Goal: Task Accomplishment & Management: Use online tool/utility

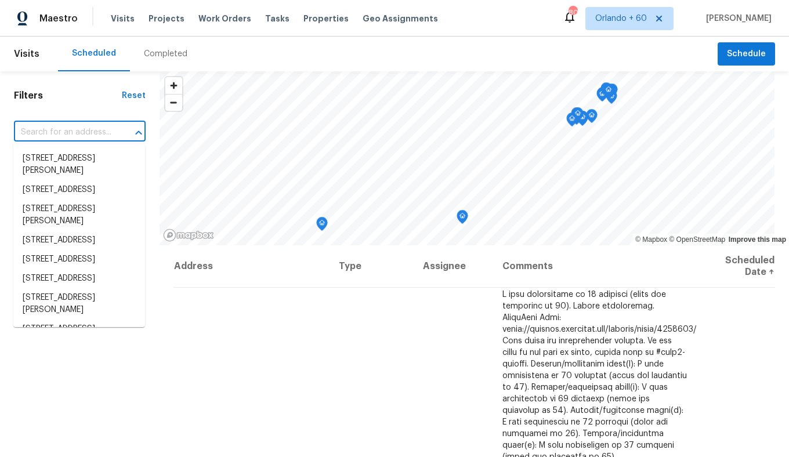
click at [40, 132] on input "text" at bounding box center [63, 133] width 99 height 18
click at [83, 93] on h1 "Filters" at bounding box center [68, 96] width 108 height 12
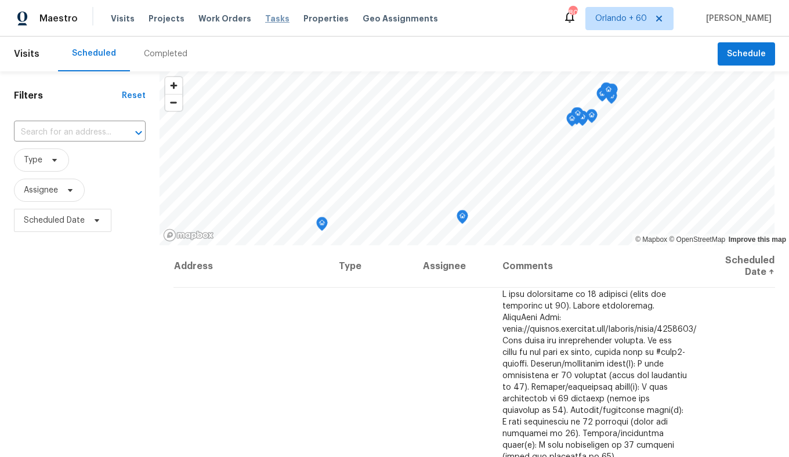
click at [270, 20] on span "Tasks" at bounding box center [277, 18] width 24 height 8
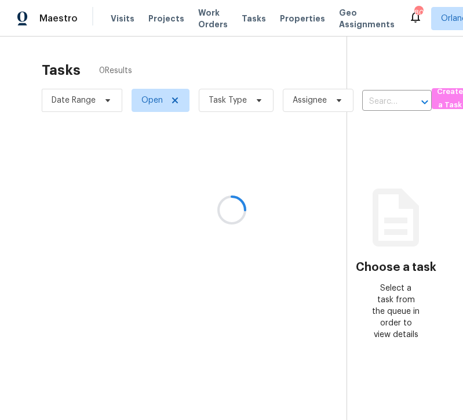
click at [227, 99] on div at bounding box center [231, 210] width 463 height 420
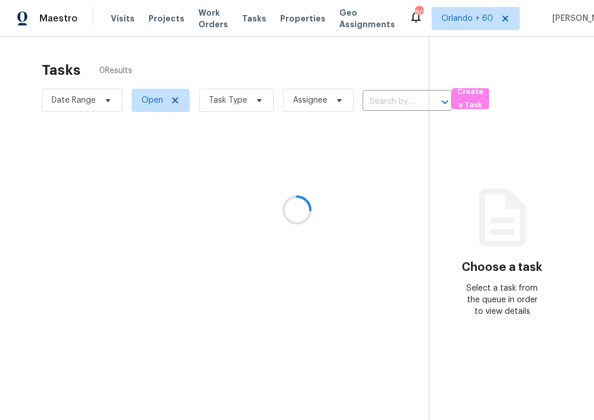
click at [246, 108] on div at bounding box center [297, 210] width 594 height 420
click at [246, 97] on div at bounding box center [297, 210] width 594 height 420
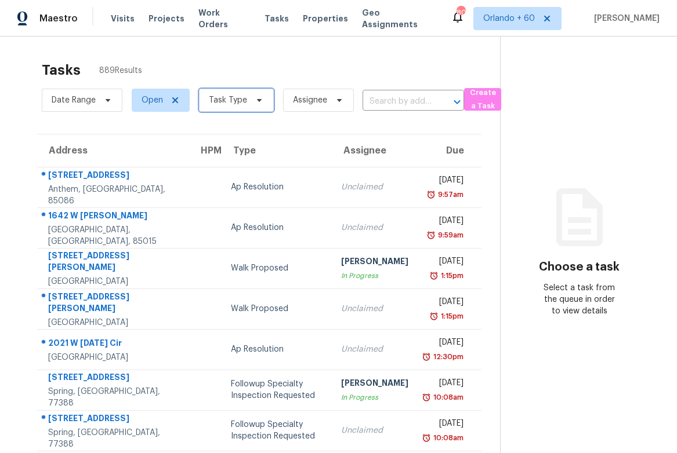
click at [237, 108] on span "Task Type" at bounding box center [236, 100] width 75 height 23
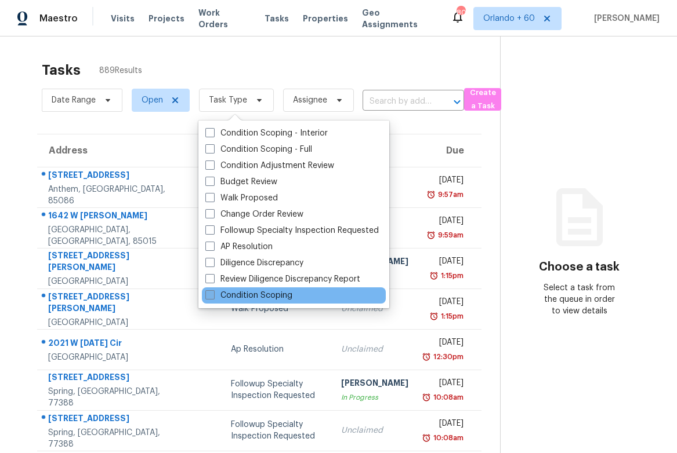
click at [211, 290] on label "Condition Scoping" at bounding box center [248, 296] width 87 height 12
click at [211, 290] on input "Condition Scoping" at bounding box center [209, 294] width 8 height 8
checkbox input "true"
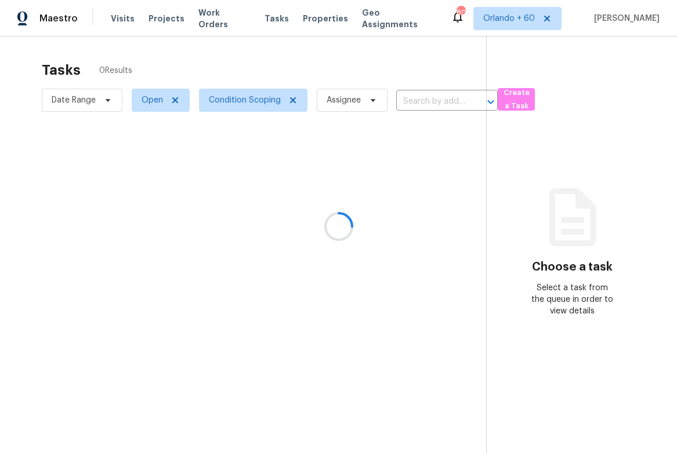
click at [154, 109] on div at bounding box center [338, 226] width 677 height 453
click at [150, 99] on div at bounding box center [338, 226] width 677 height 453
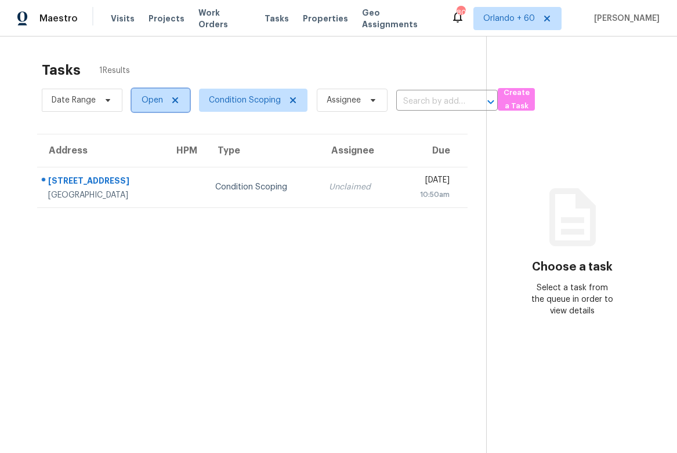
click at [150, 103] on span "Open" at bounding box center [151, 101] width 21 height 12
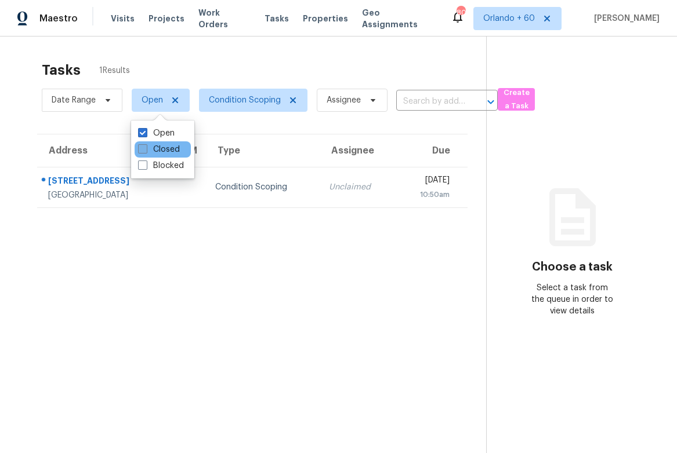
click at [140, 147] on span at bounding box center [142, 148] width 9 height 9
click at [140, 147] on input "Closed" at bounding box center [142, 148] width 8 height 8
checkbox input "true"
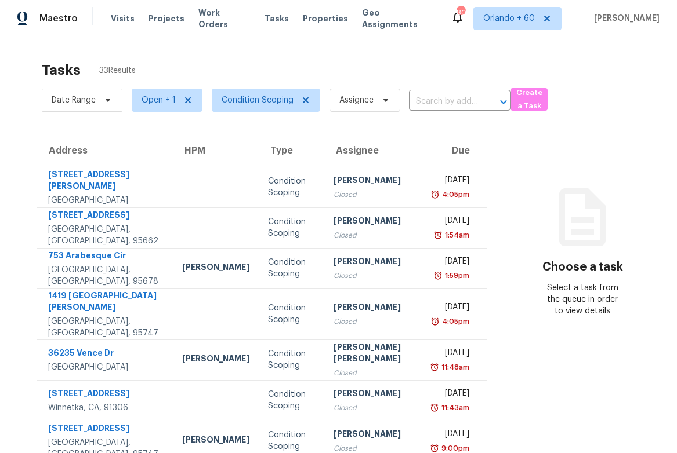
click at [19, 119] on section "Tasks 33 Results Date Range Open + 1 Condition Scoping Assignee ​ Create a Task…" at bounding box center [262, 335] width 487 height 560
click at [81, 103] on span "Date Range" at bounding box center [74, 101] width 44 height 12
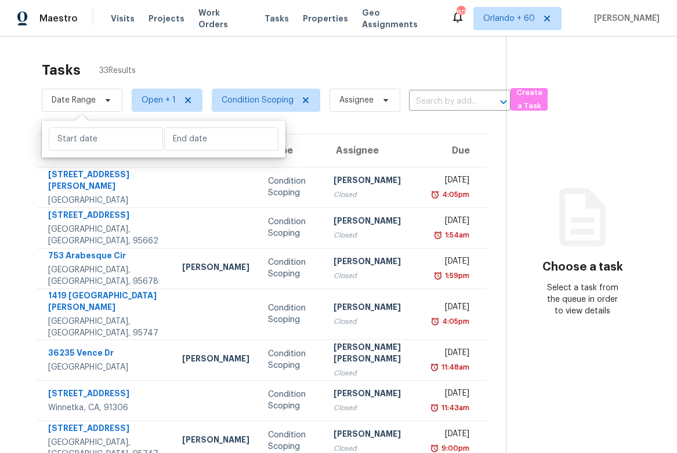
click at [309, 69] on div "Tasks 33 Results" at bounding box center [274, 70] width 464 height 30
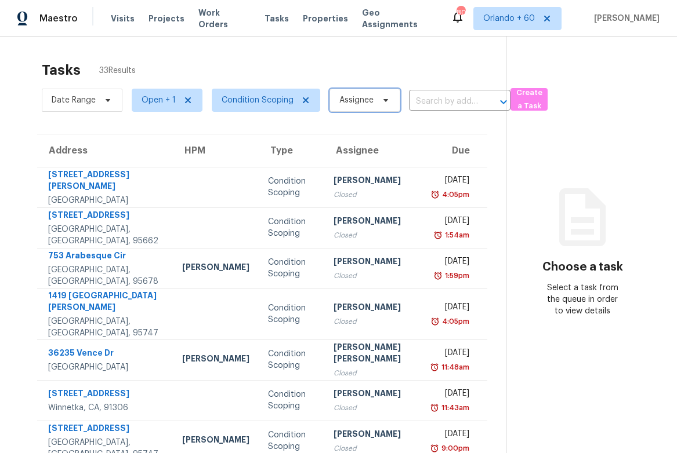
click at [354, 109] on span "Assignee" at bounding box center [364, 100] width 71 height 23
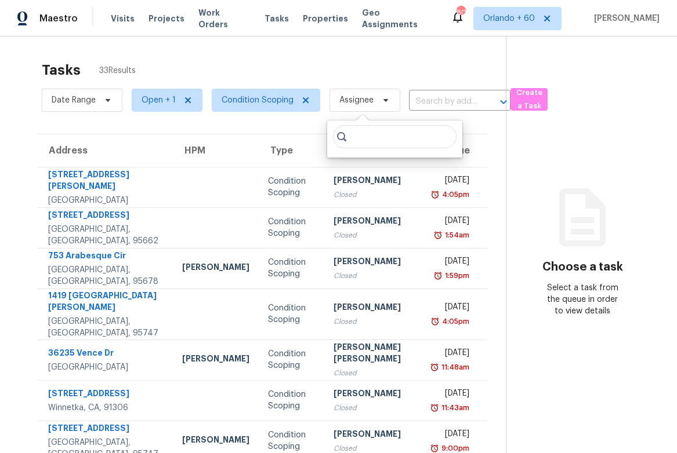
click at [334, 57] on div "Tasks 33 Results" at bounding box center [274, 70] width 464 height 30
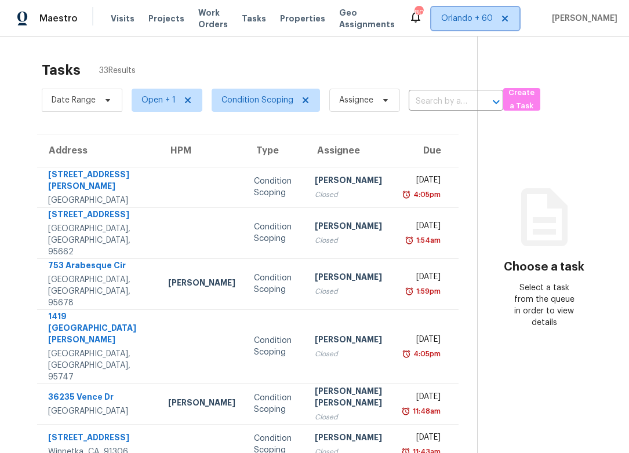
click at [490, 19] on span "Orlando + 60" at bounding box center [467, 19] width 52 height 12
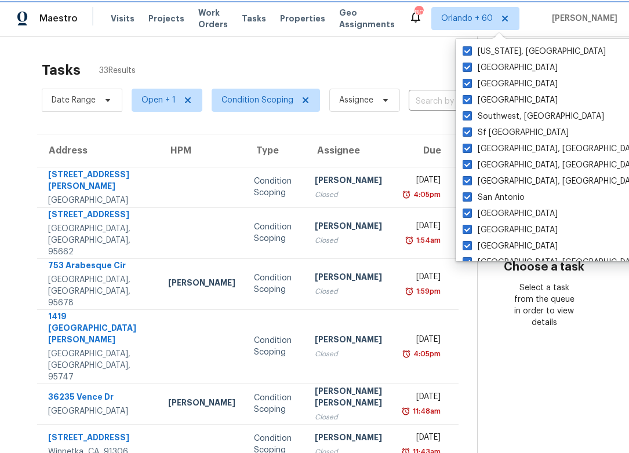
click at [510, 17] on icon at bounding box center [504, 18] width 9 height 9
checkbox input "false"
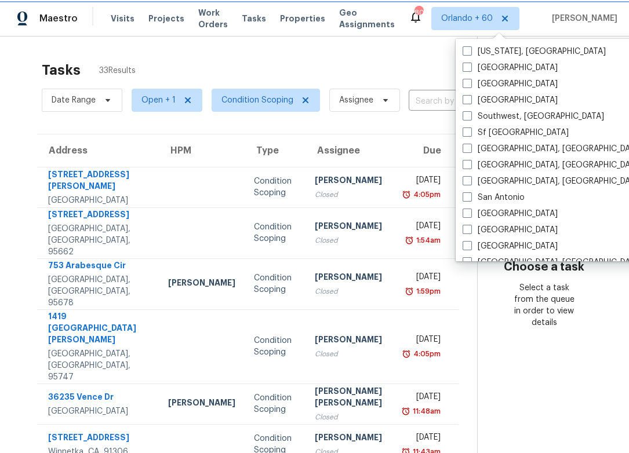
checkbox input "false"
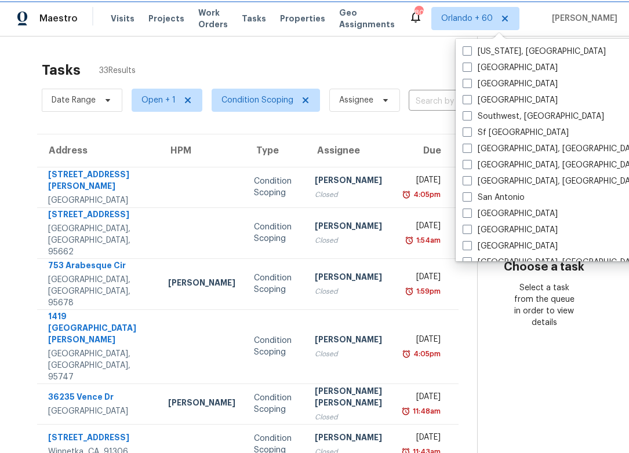
checkbox input "false"
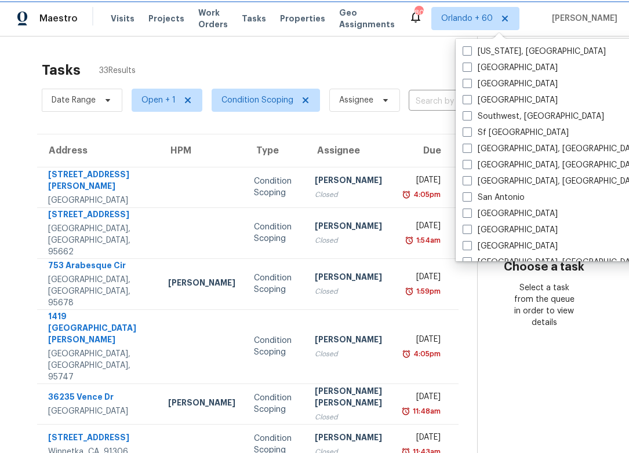
checkbox input "false"
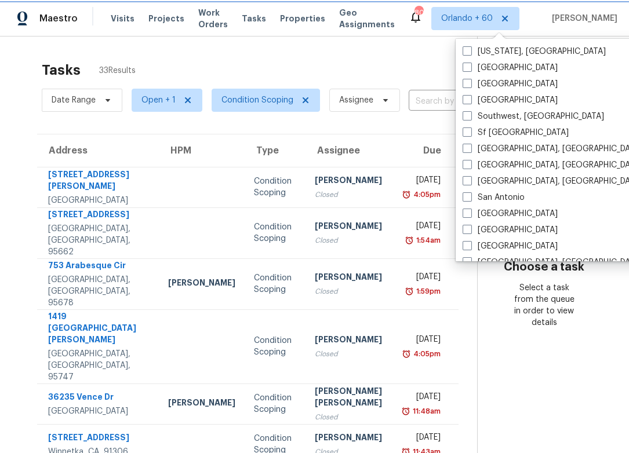
checkbox input "false"
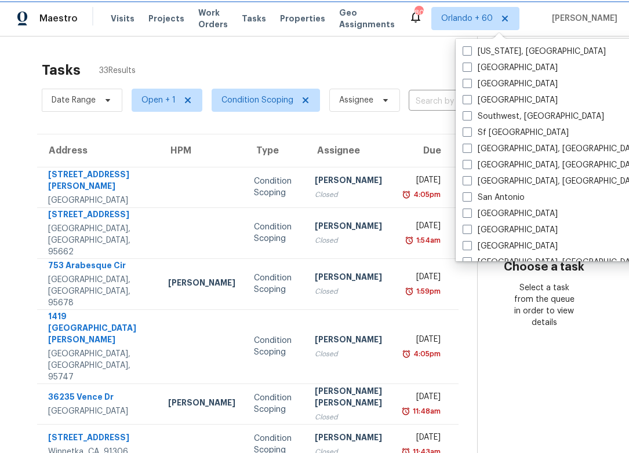
checkbox input "false"
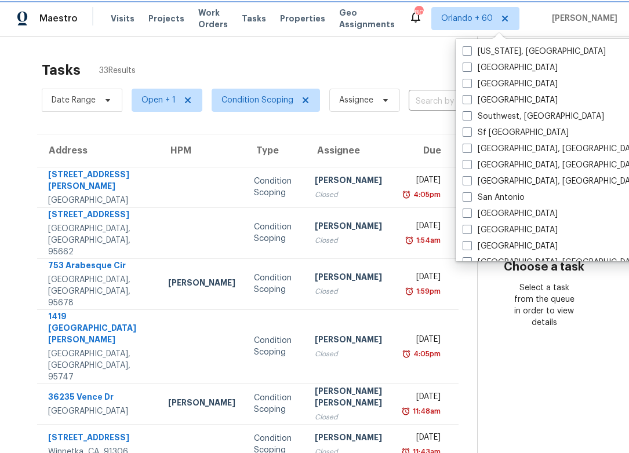
checkbox input "false"
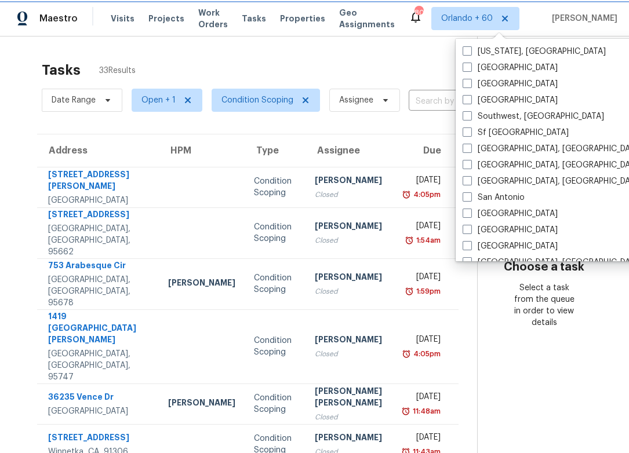
checkbox input "false"
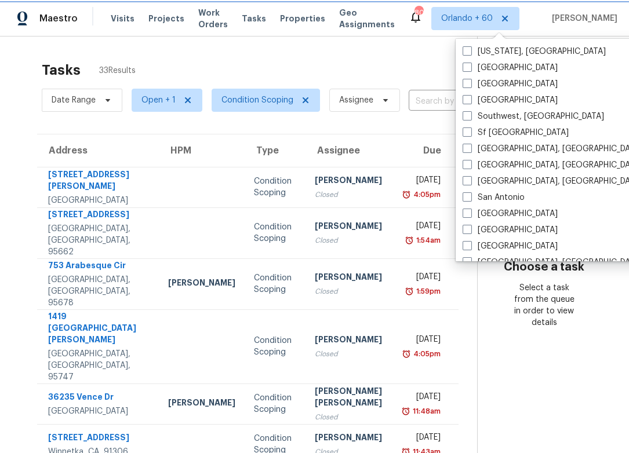
checkbox input "false"
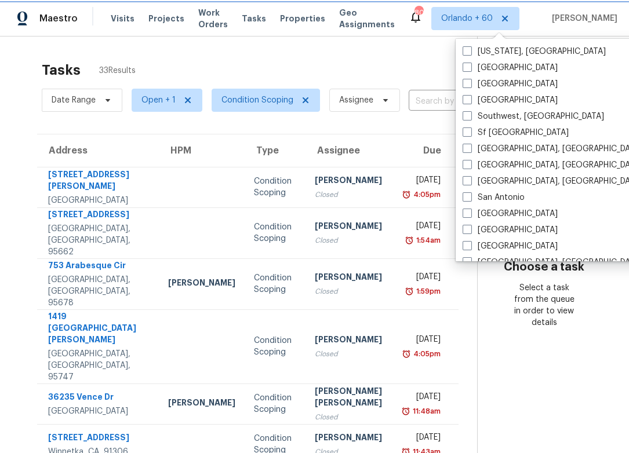
checkbox input "false"
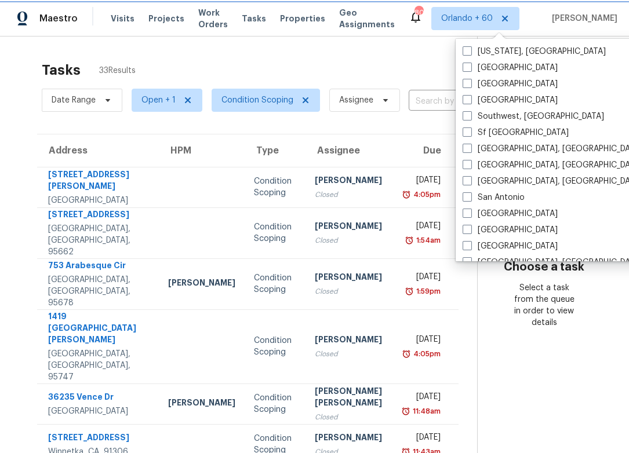
checkbox input "false"
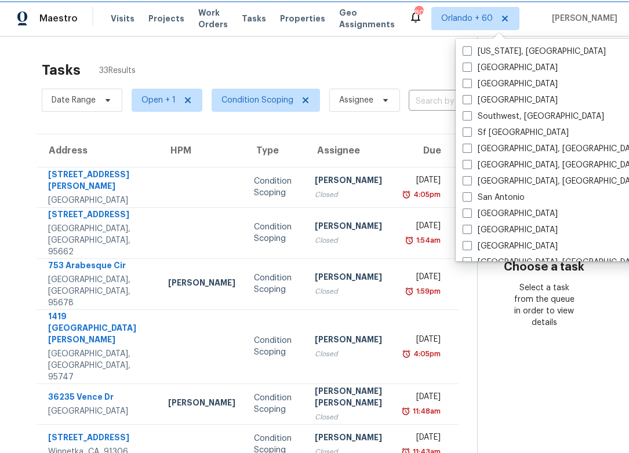
checkbox input "false"
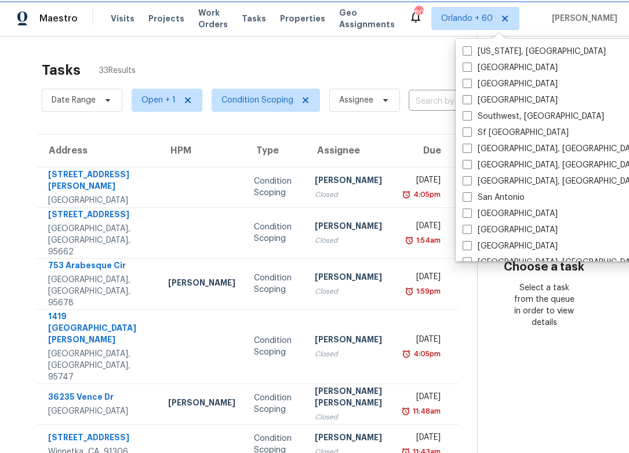
checkbox input "false"
checkbox input "true"
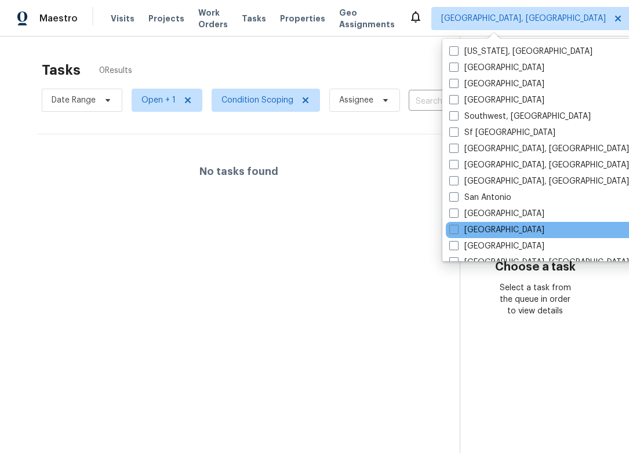
click at [446, 228] on div "Sacramento" at bounding box center [563, 230] width 234 height 16
click at [452, 230] on span at bounding box center [453, 229] width 9 height 9
click at [452, 230] on input "Sacramento" at bounding box center [453, 228] width 8 height 8
checkbox input "true"
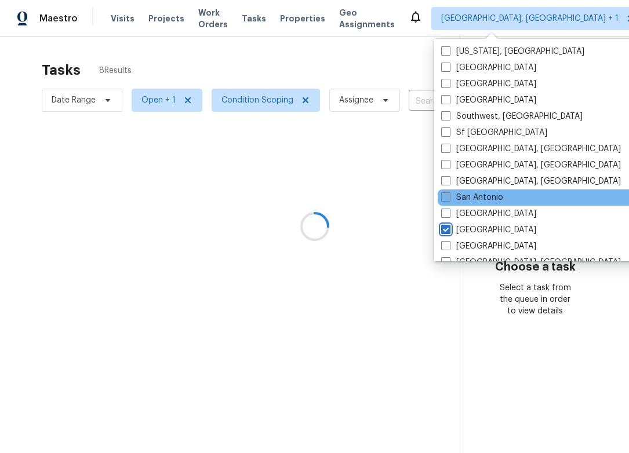
scroll to position [777, 0]
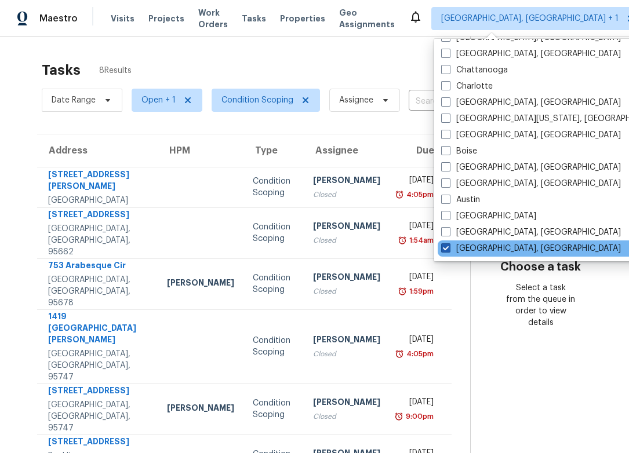
click at [449, 249] on span at bounding box center [445, 248] width 9 height 9
click at [449, 249] on input "Albuquerque, NM" at bounding box center [445, 247] width 8 height 8
checkbox input "false"
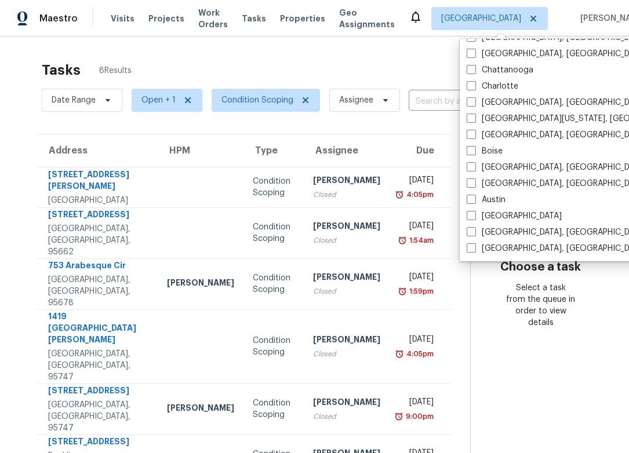
click at [25, 124] on section "Tasks 8 Results Date Range Open + 1 Condition Scoping Assignee ​ Create a Task …" at bounding box center [245, 321] width 452 height 532
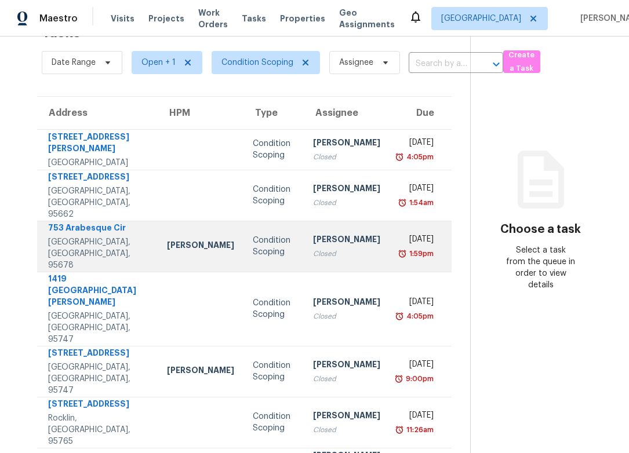
scroll to position [48, 0]
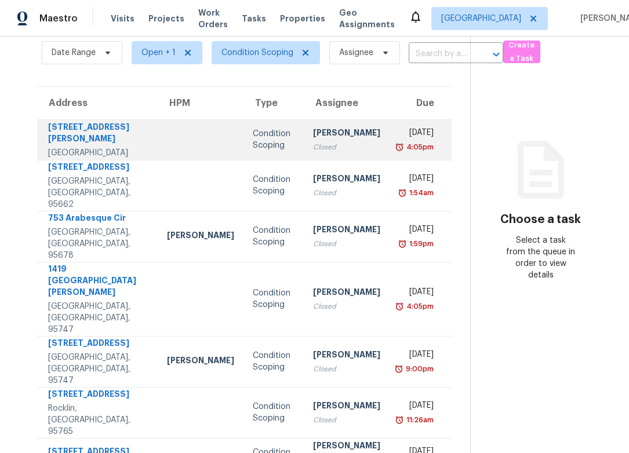
click at [166, 141] on td at bounding box center [201, 139] width 86 height 41
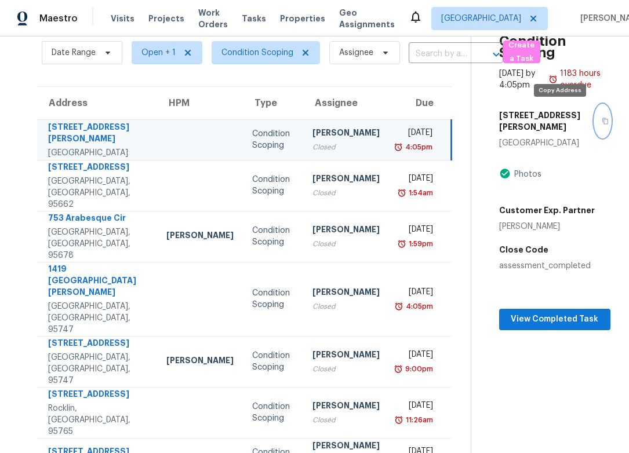
click at [602, 118] on icon "button" at bounding box center [605, 121] width 7 height 7
click at [595, 105] on button "button" at bounding box center [603, 121] width 16 height 32
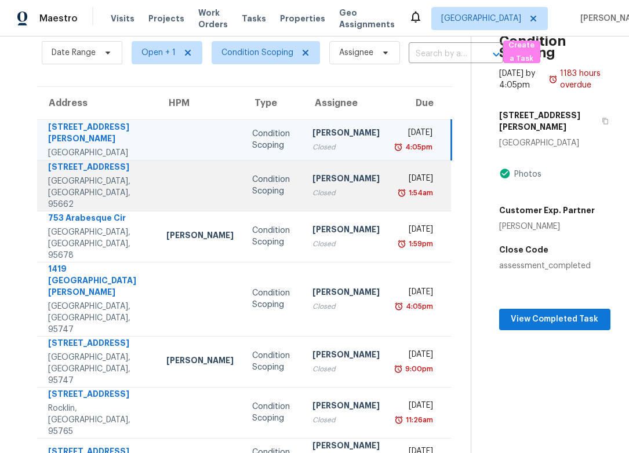
click at [181, 184] on div at bounding box center [199, 185] width 67 height 3
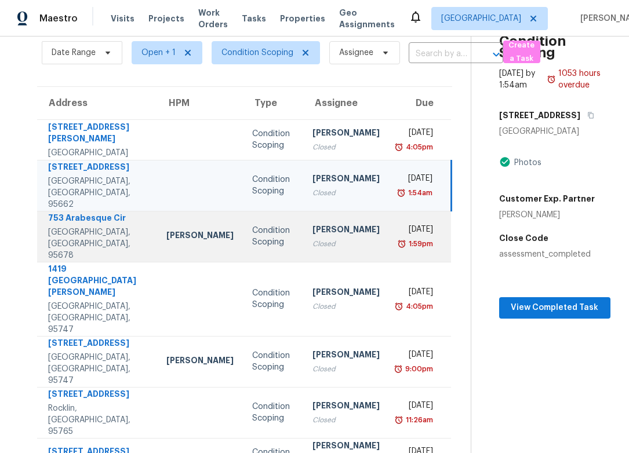
click at [157, 229] on td "Toni Little" at bounding box center [200, 236] width 86 height 51
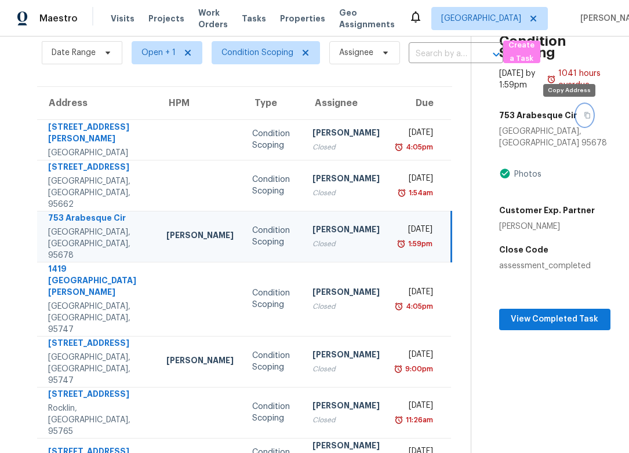
click at [584, 112] on icon "button" at bounding box center [587, 115] width 7 height 7
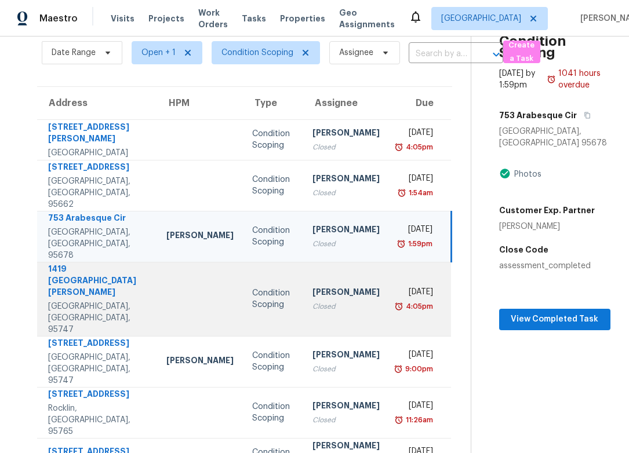
click at [131, 301] on div "Roseville, CA, 95747" at bounding box center [98, 318] width 100 height 35
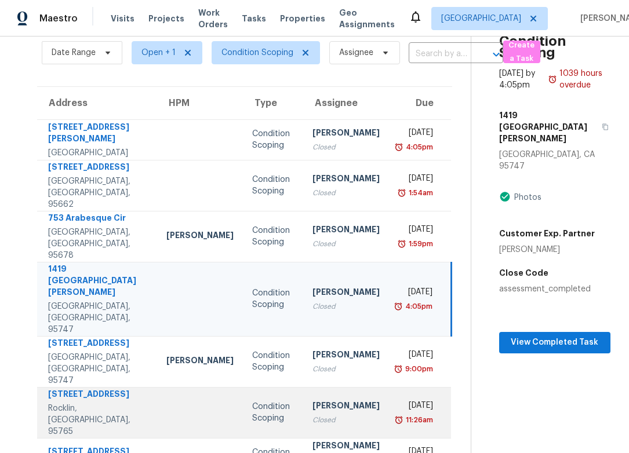
click at [115, 403] on div "Rocklin, CA, 95765" at bounding box center [98, 420] width 100 height 35
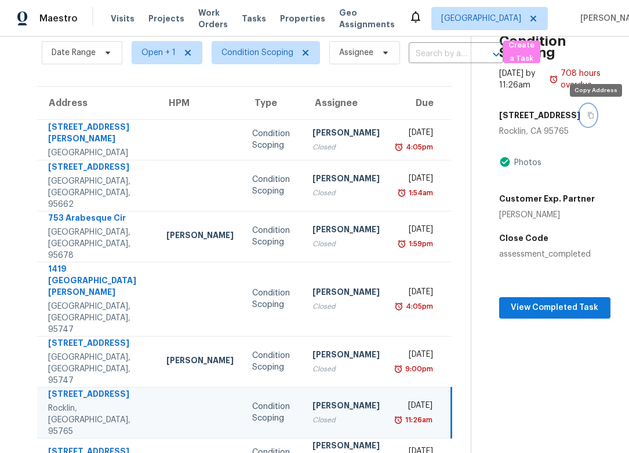
click at [594, 114] on icon "button" at bounding box center [590, 115] width 7 height 7
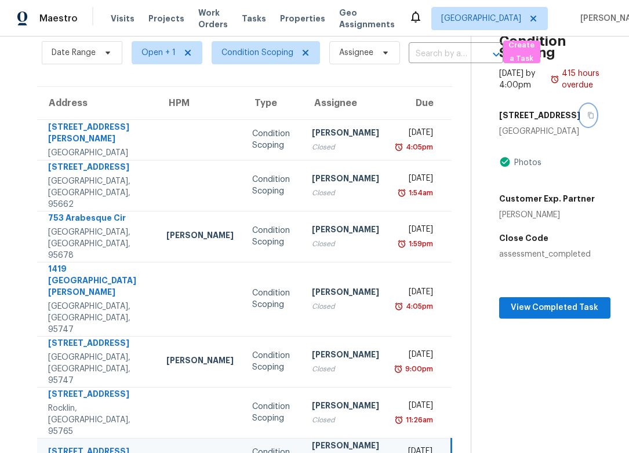
click at [587, 115] on icon "button" at bounding box center [590, 115] width 7 height 7
